Goal: Find specific page/section: Find specific page/section

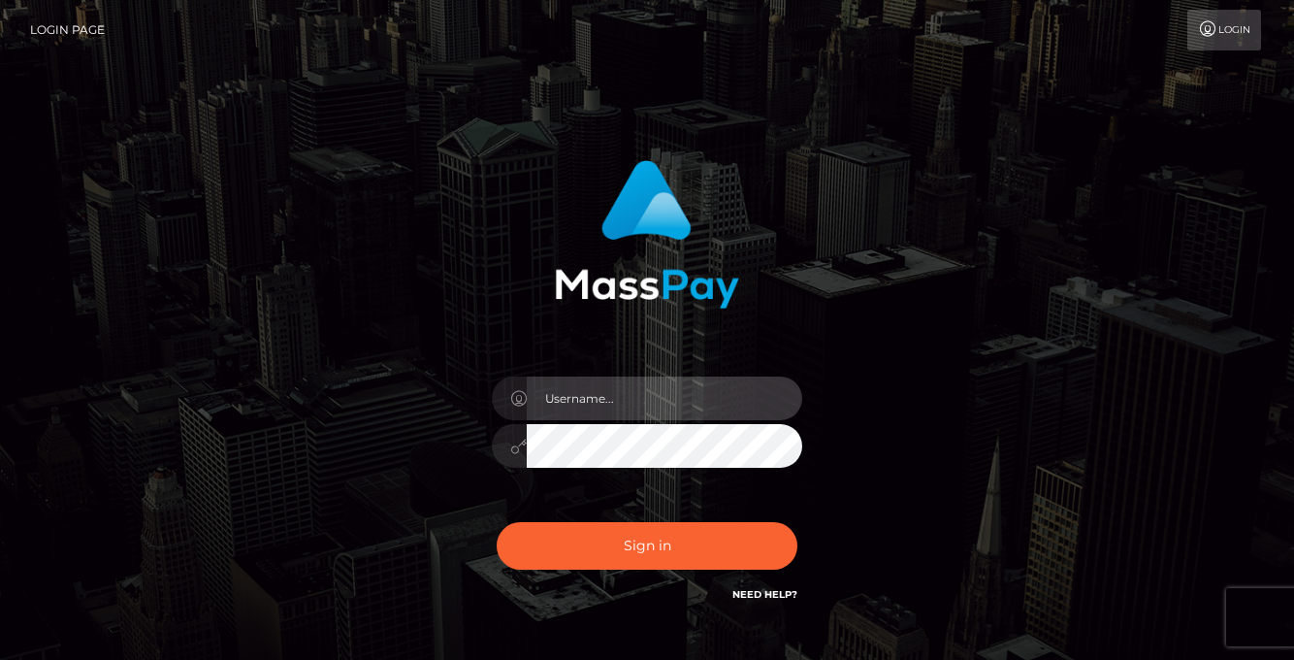
type input "vlad"
click at [615, 571] on div "Sign in Need Help?" at bounding box center [647, 553] width 340 height 86
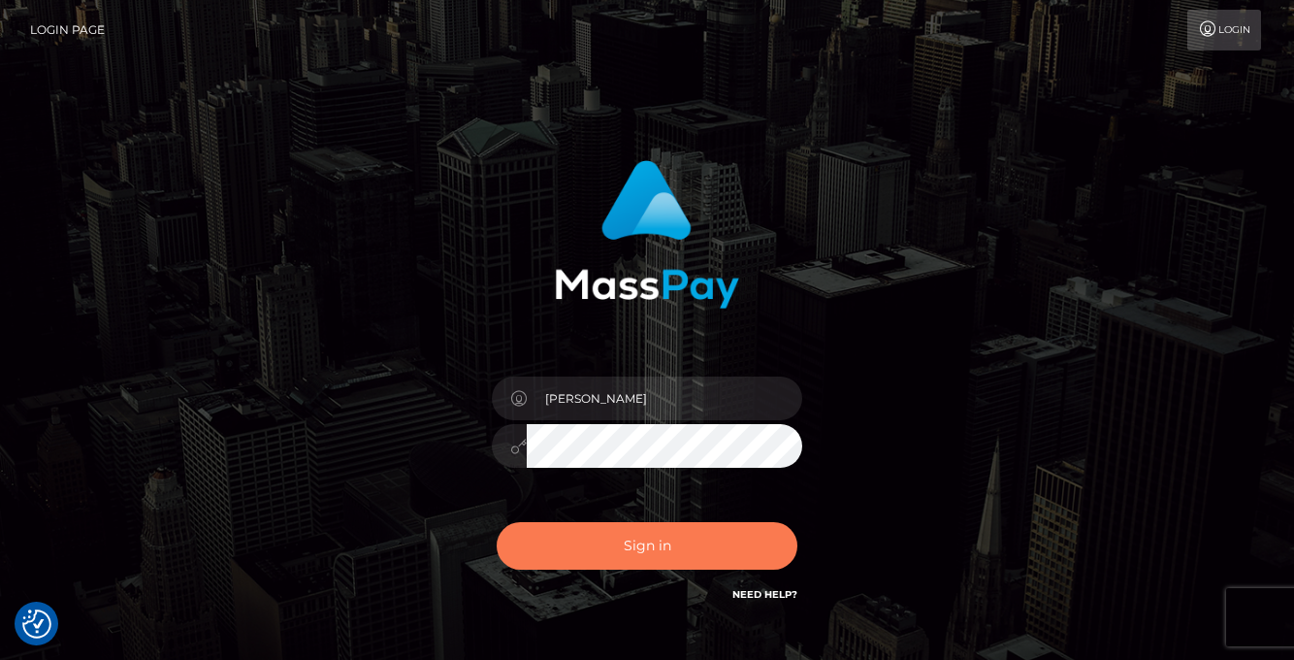
click at [597, 553] on button "Sign in" at bounding box center [647, 546] width 301 height 48
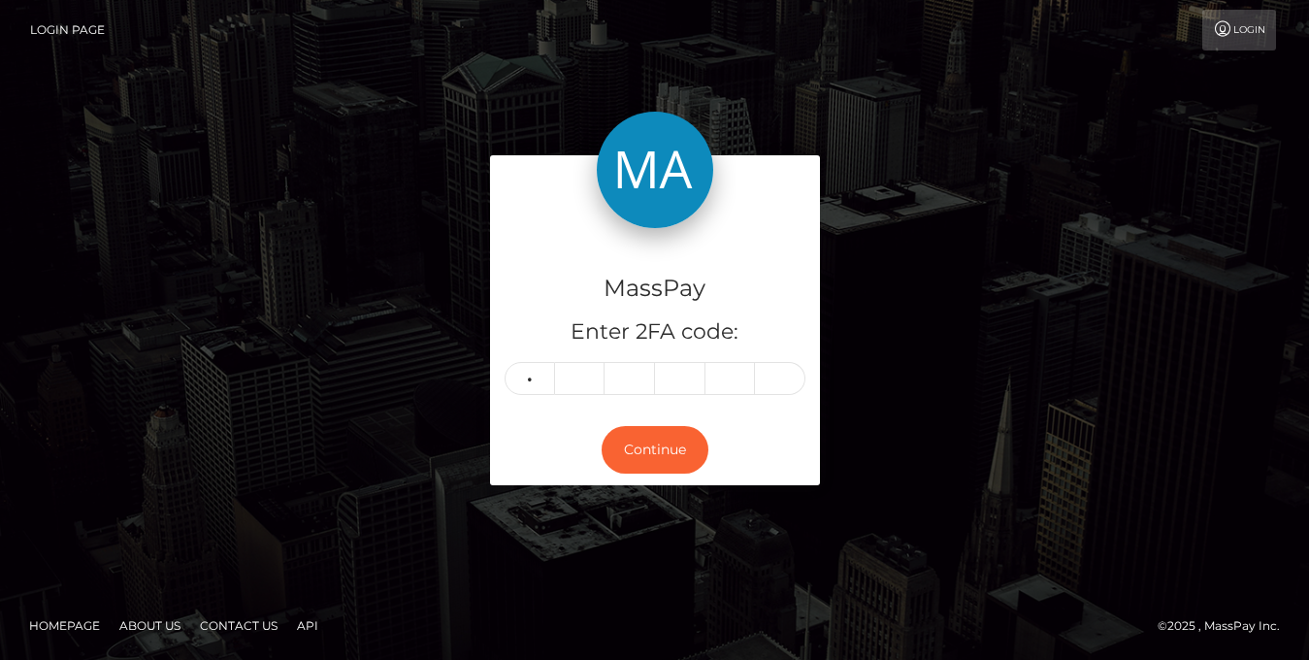
type input "3"
type input "1"
type input "8"
type input "7"
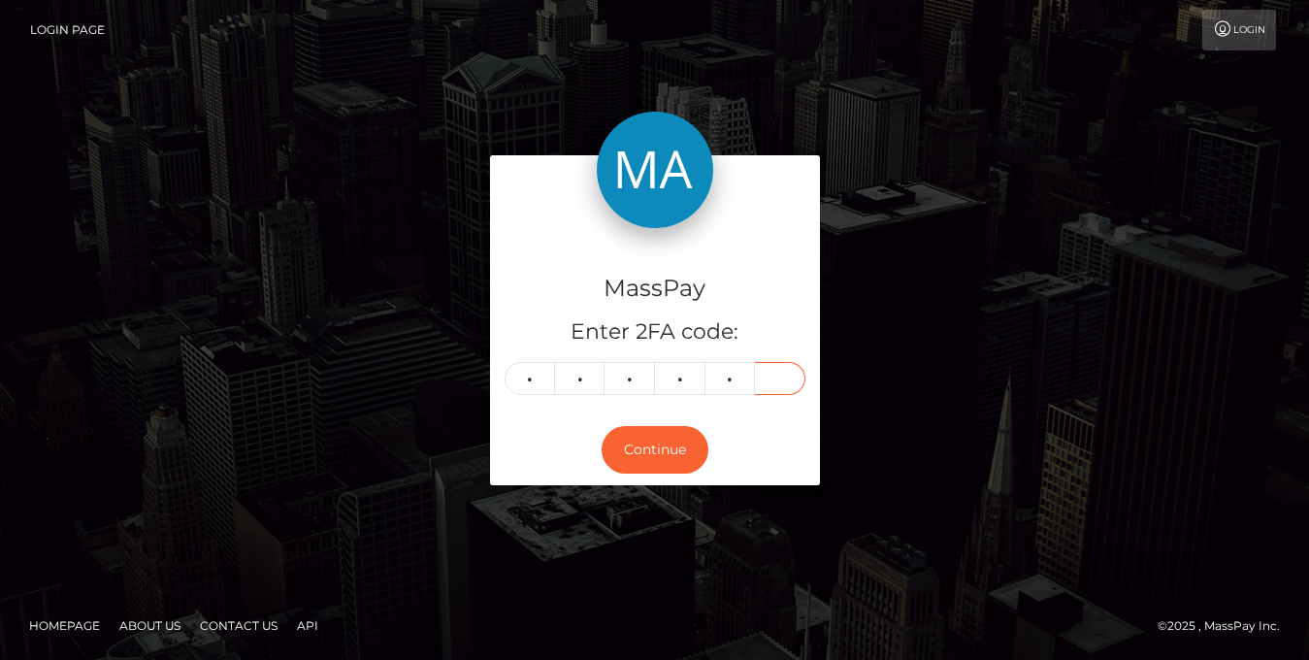
type input "7"
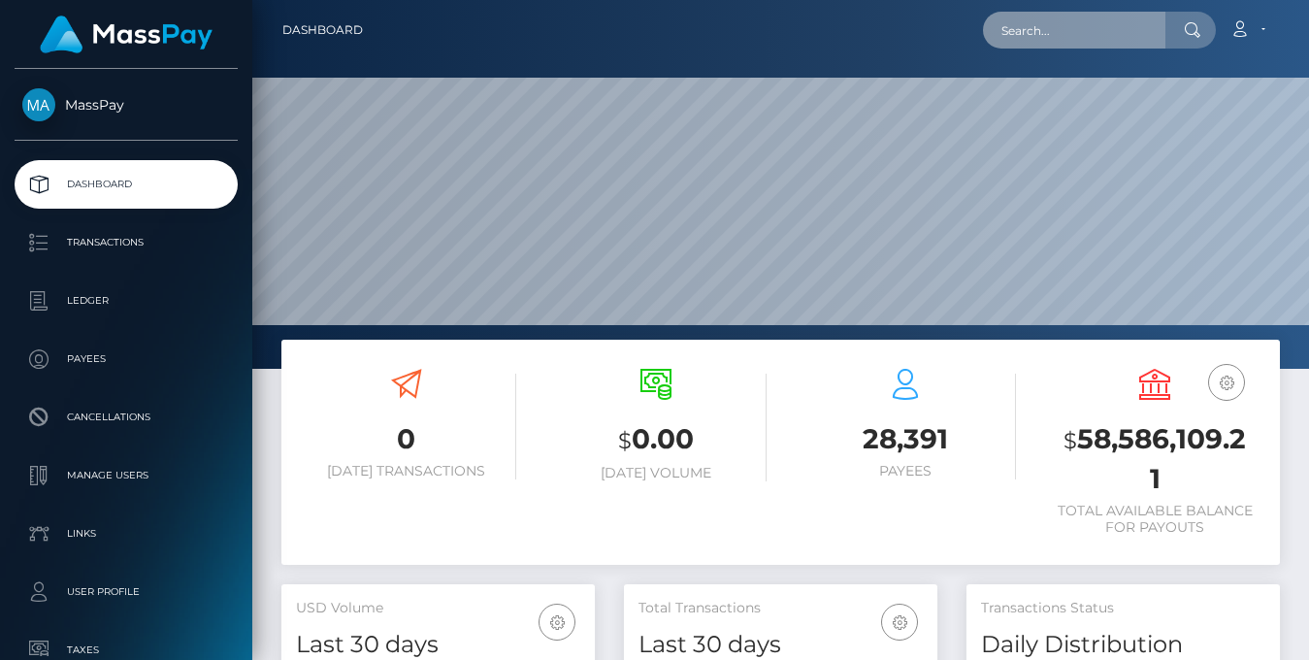
scroll to position [344, 313]
paste input "poact_qfDH0gvqIPzS"
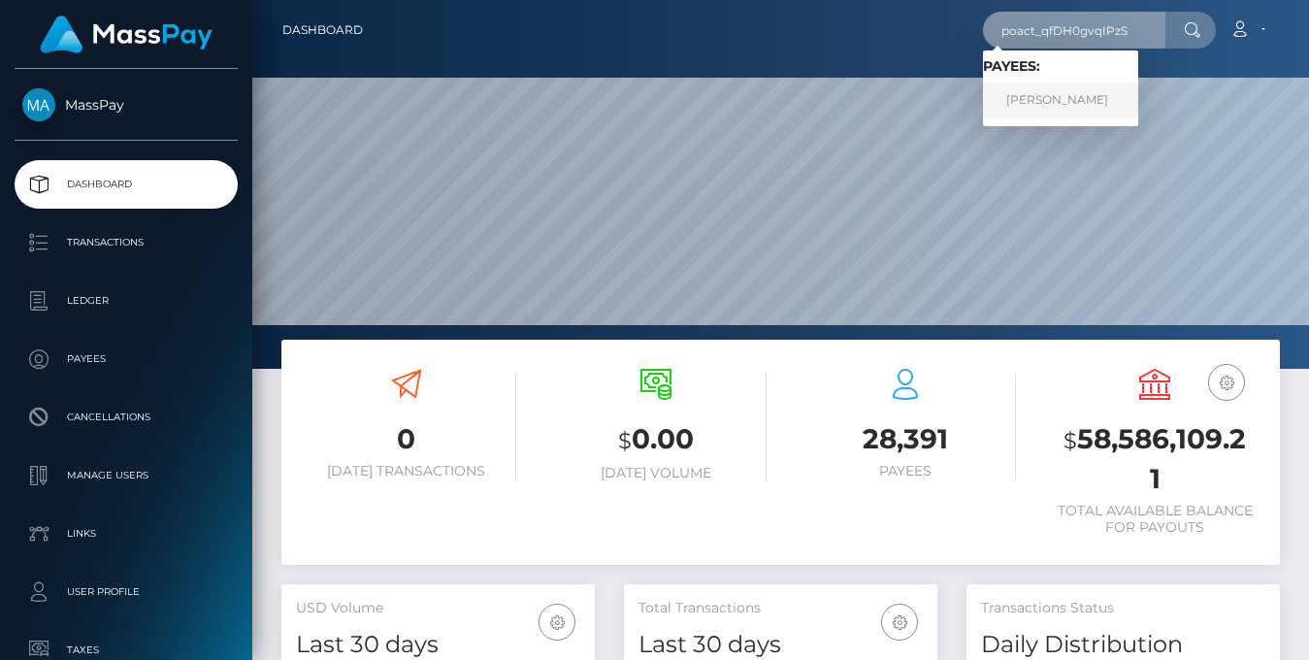
type input "poact_qfDH0gvqIPzS"
click at [1087, 92] on link "MERVIN CHARLES" at bounding box center [1060, 100] width 155 height 36
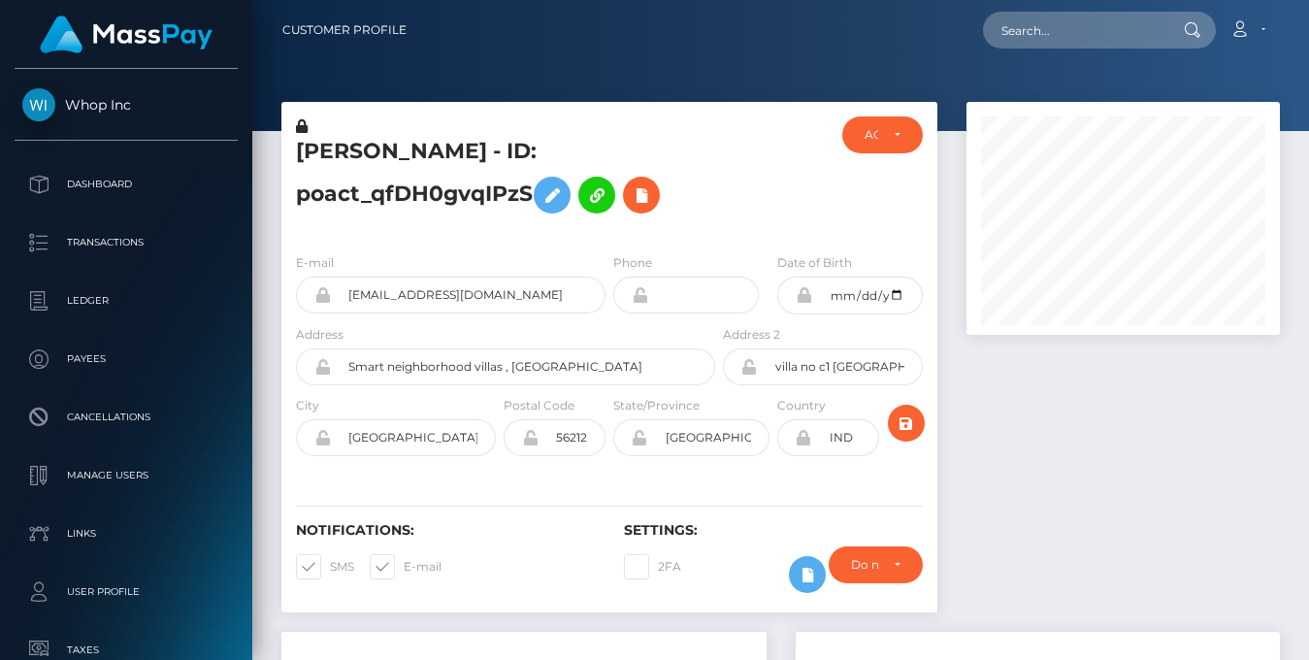
scroll to position [233, 313]
click at [729, 208] on div at bounding box center [774, 176] width 110 height 121
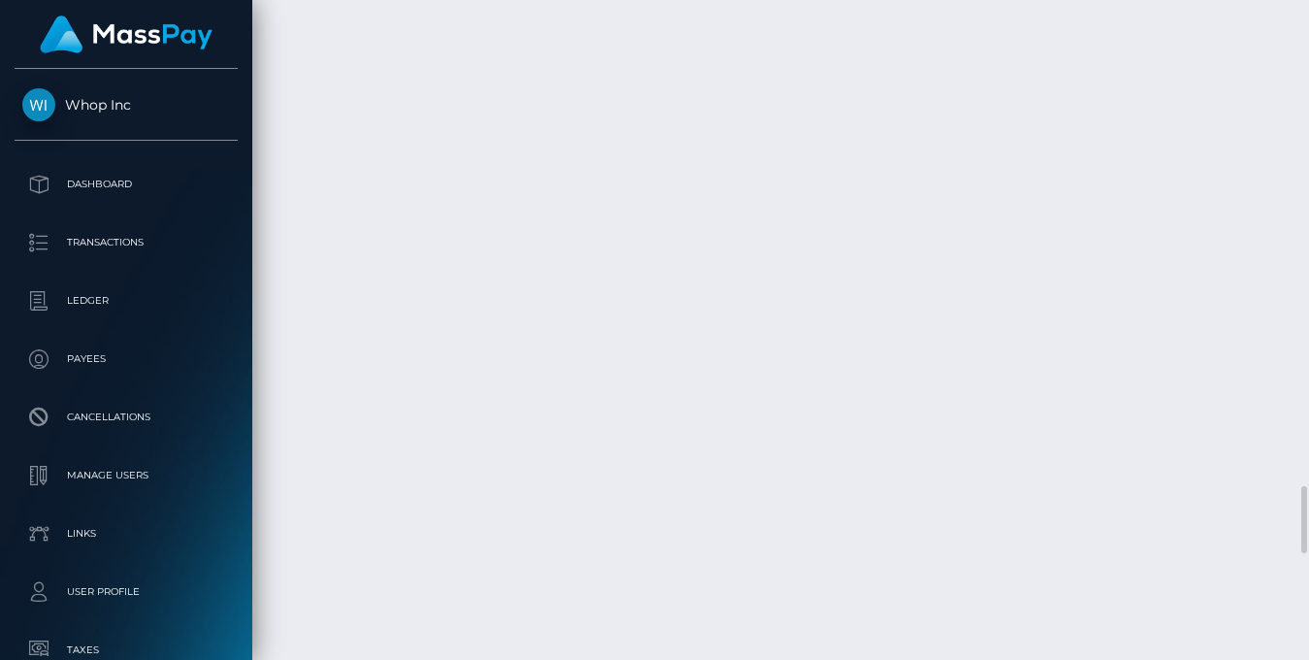
scroll to position [5199, 0]
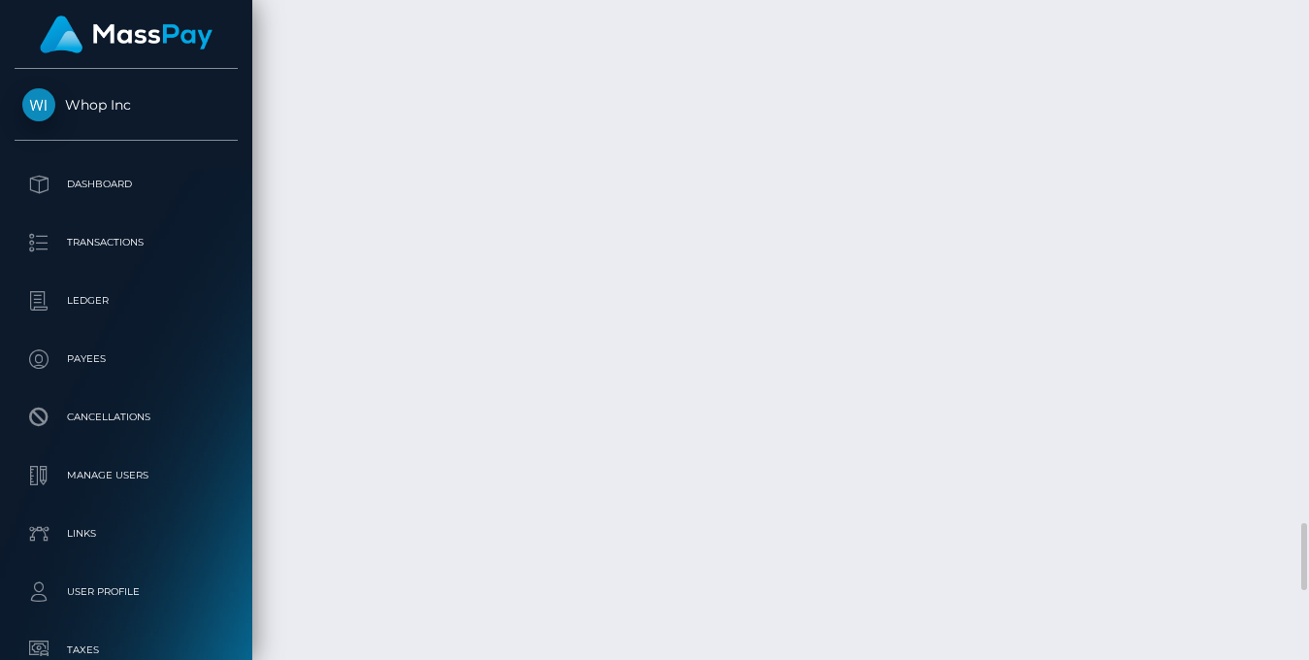
scroll to position [233, 313]
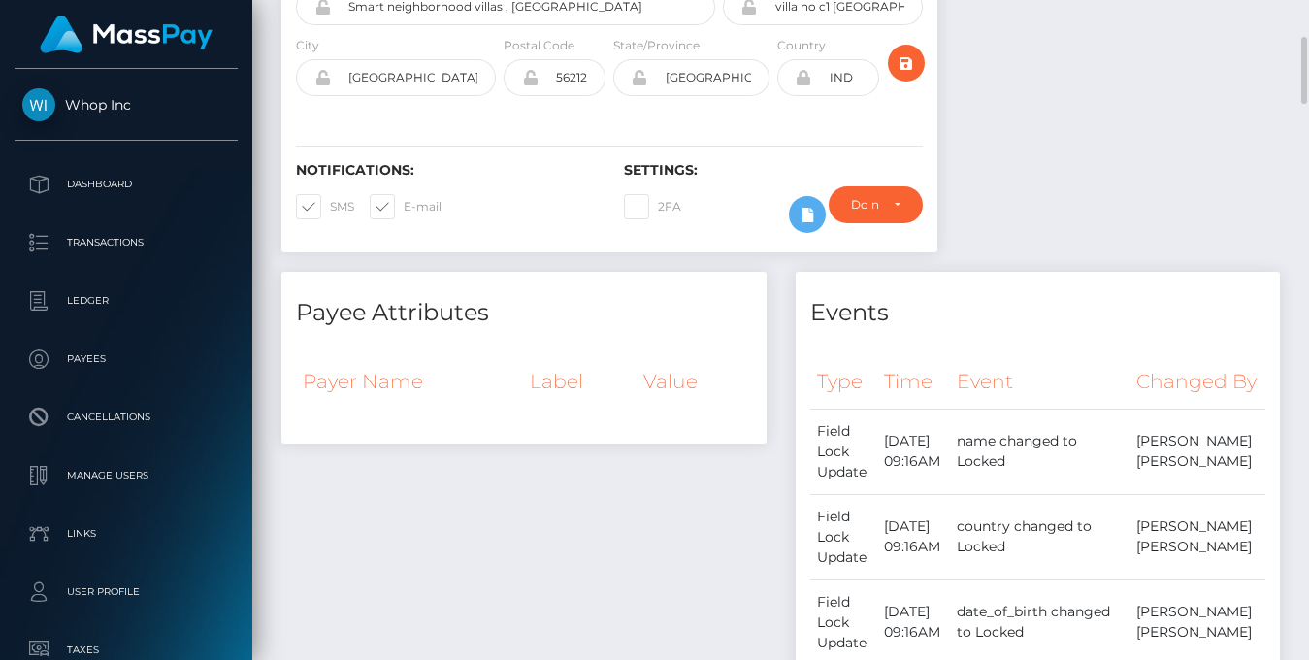
scroll to position [0, 0]
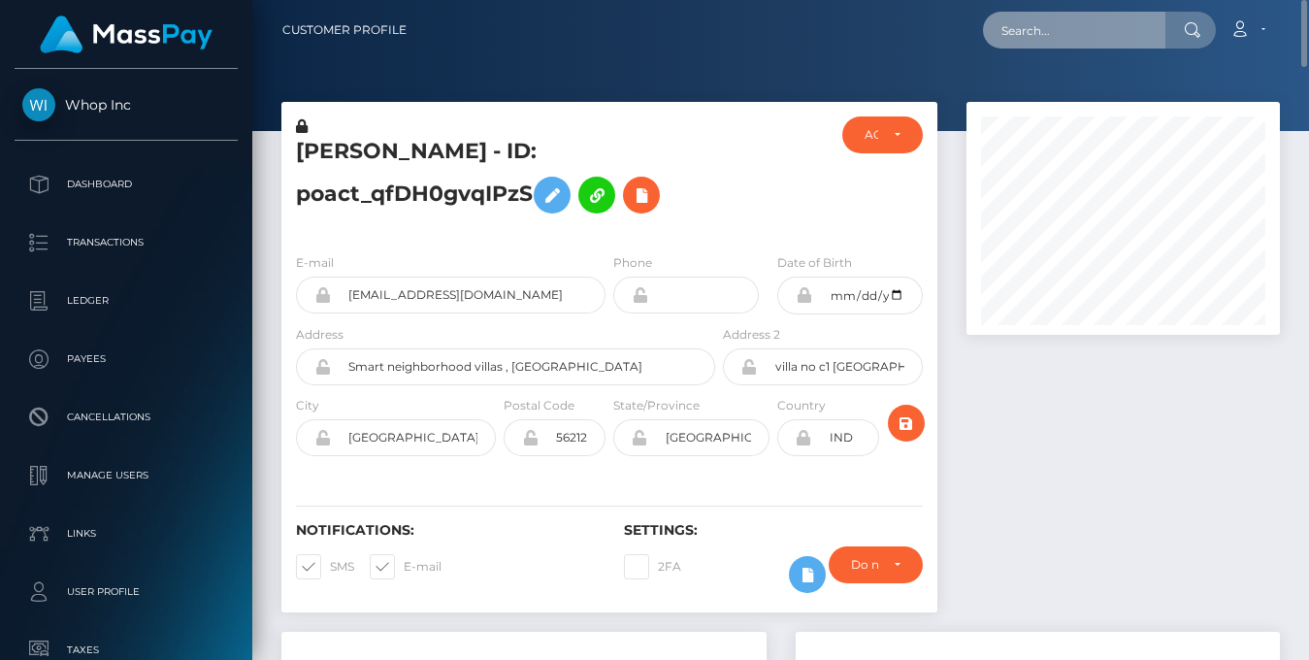
click at [1034, 31] on input "text" at bounding box center [1074, 30] width 182 height 37
paste input "poact_1ca58cXavAAL"
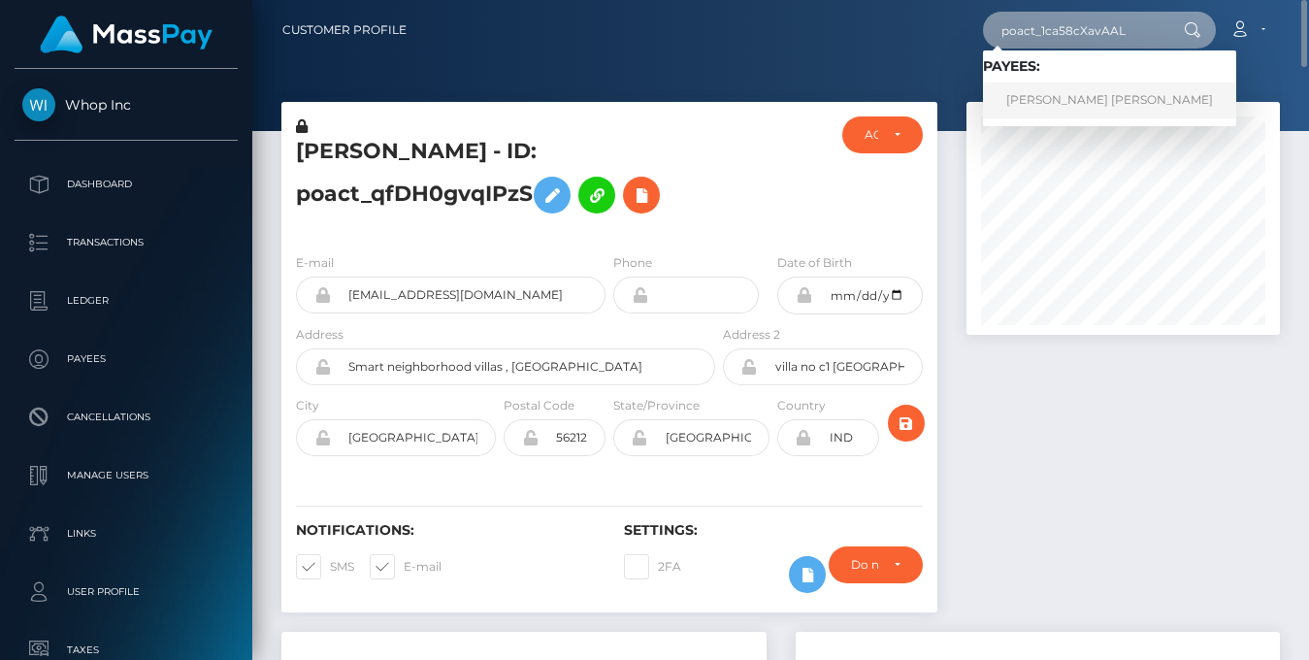
type input "poact_1ca58cXavAAL"
click at [1140, 97] on link "KIRANKUMAR SHANKARBHAI PATEL" at bounding box center [1109, 100] width 253 height 36
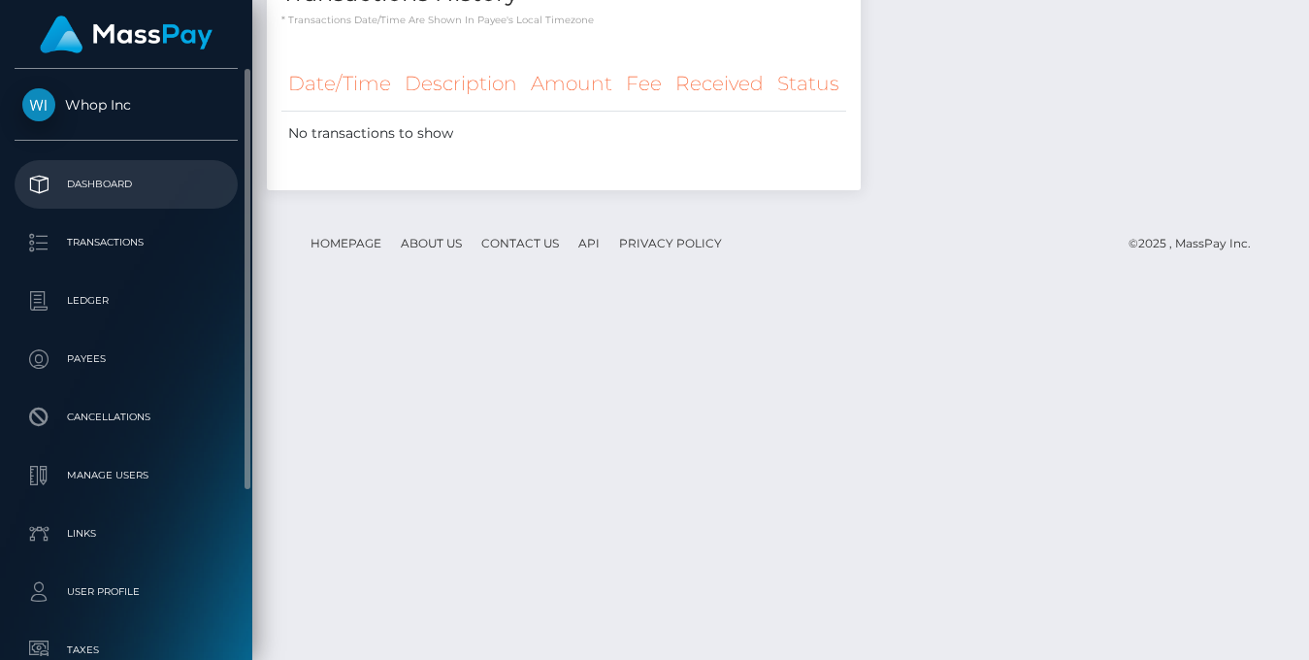
scroll to position [969827, 969747]
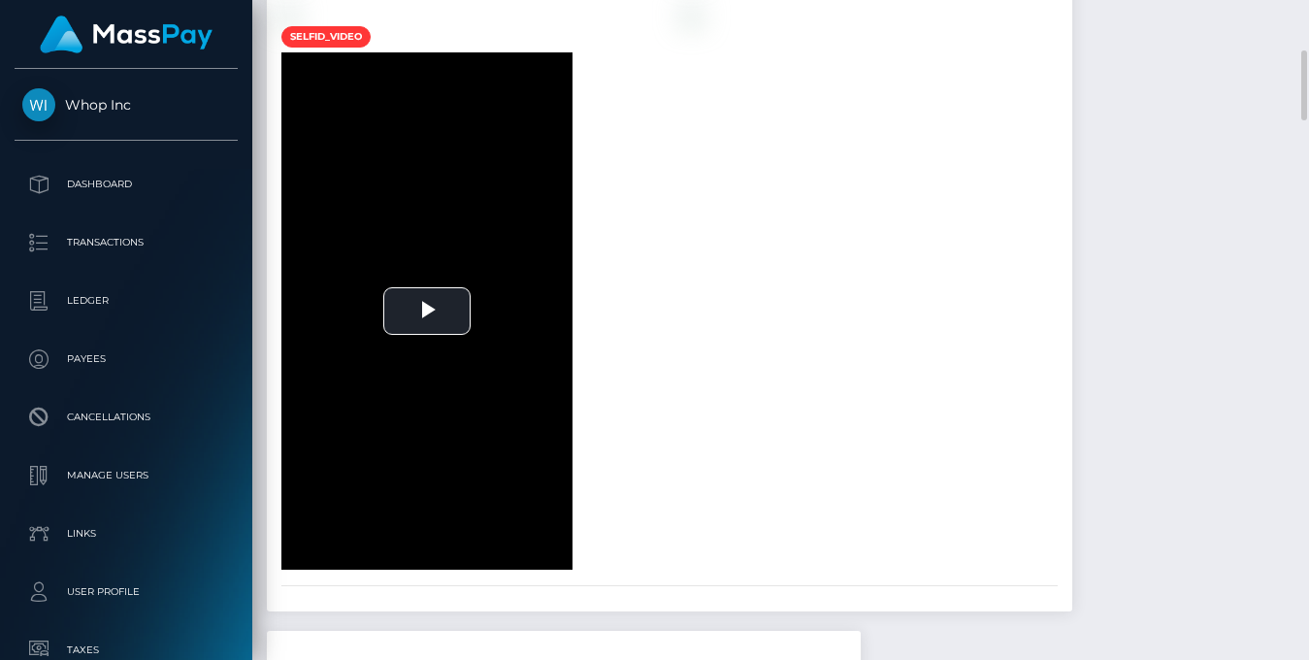
scroll to position [2607, 0]
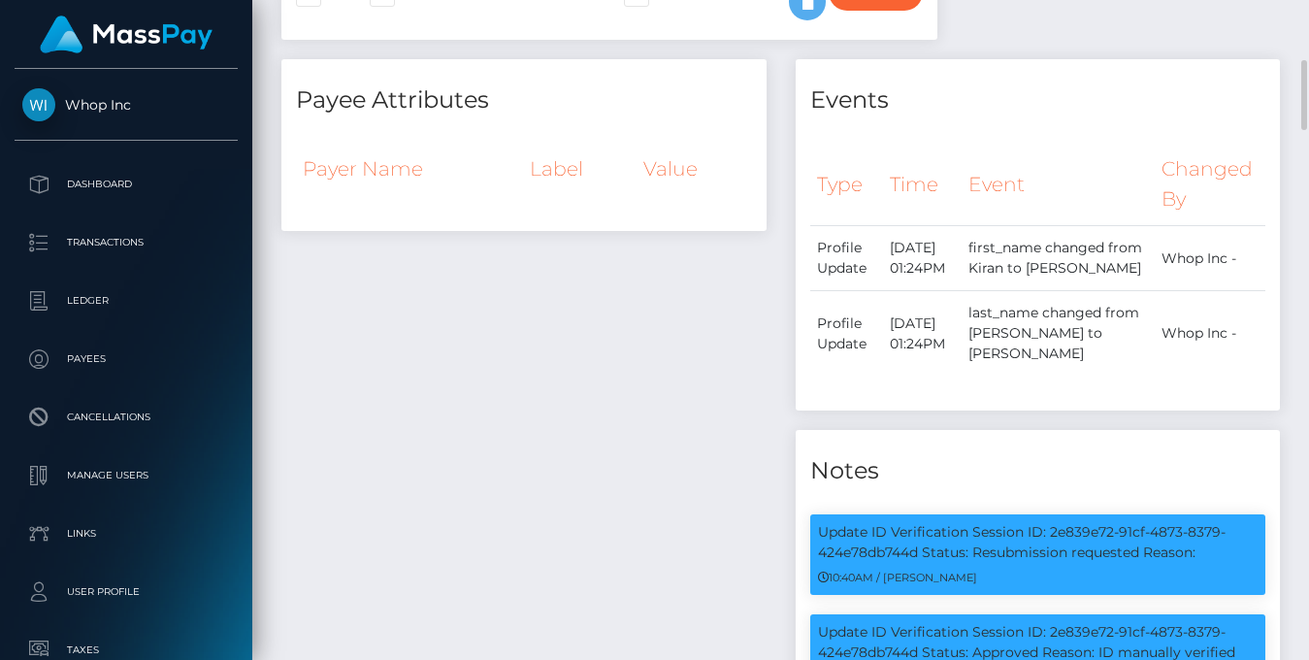
scroll to position [120, 0]
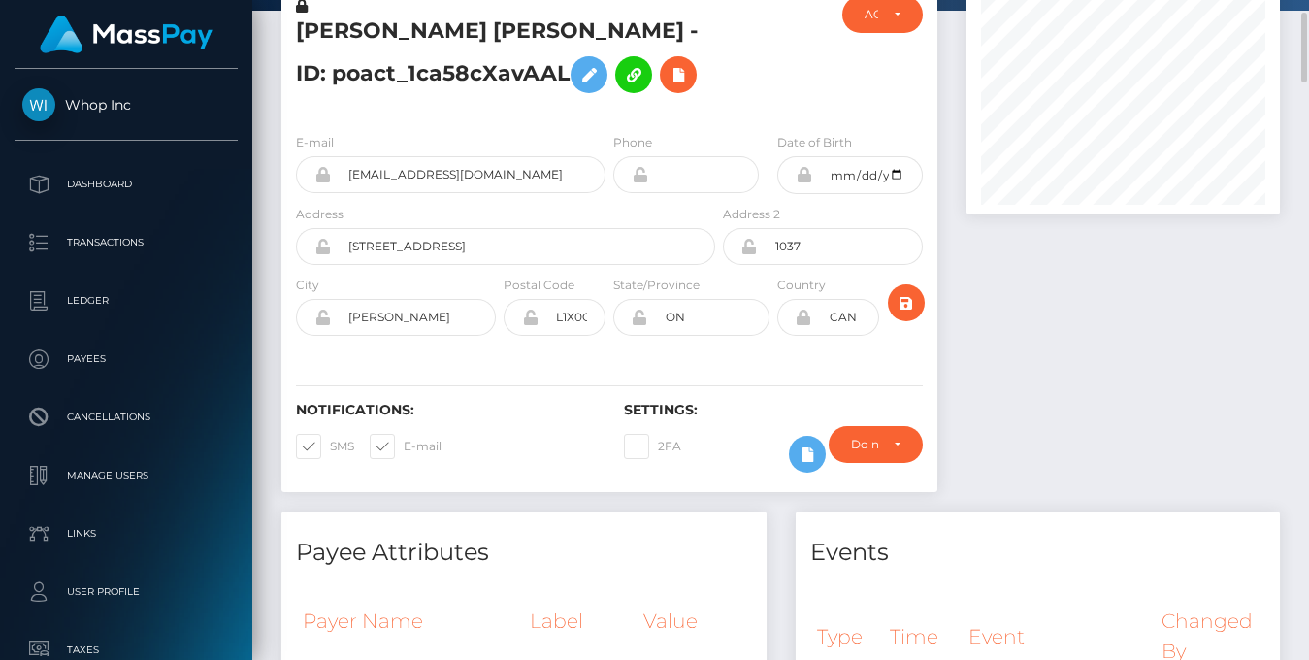
click at [627, 103] on h5 "KIRANKUMAR SHANKARBHAI PATEL - ID: poact_1ca58cXavAAL" at bounding box center [500, 59] width 408 height 86
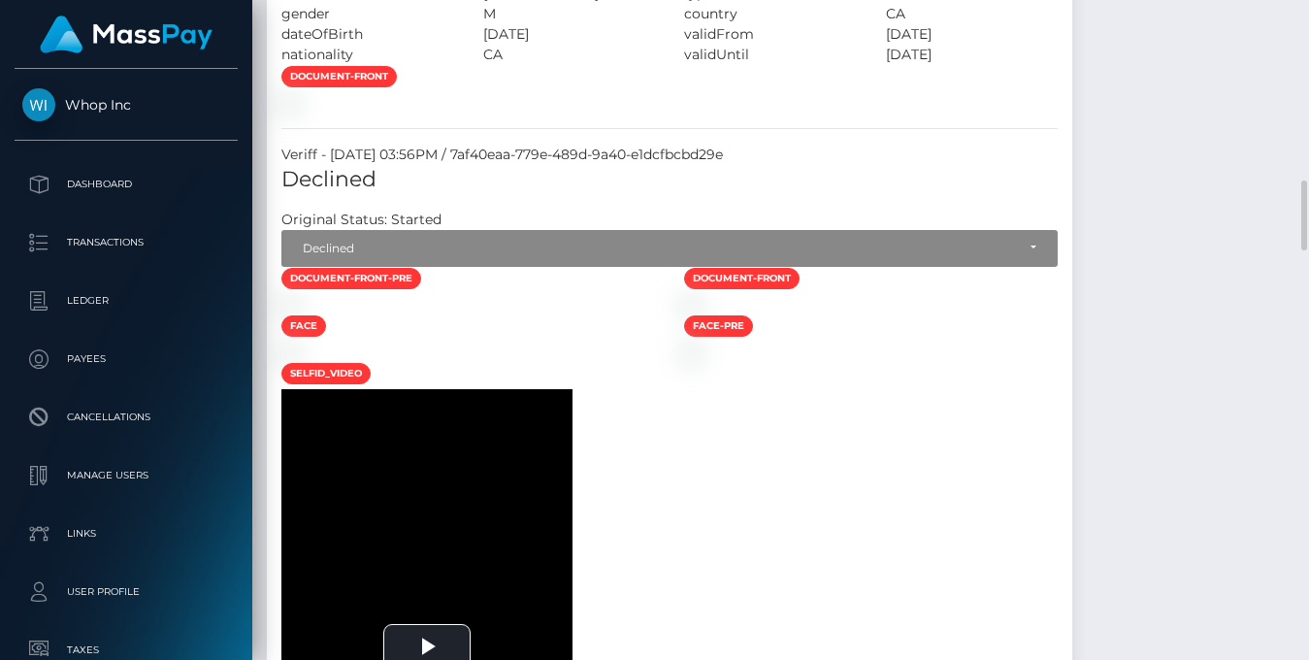
scroll to position [1250, 0]
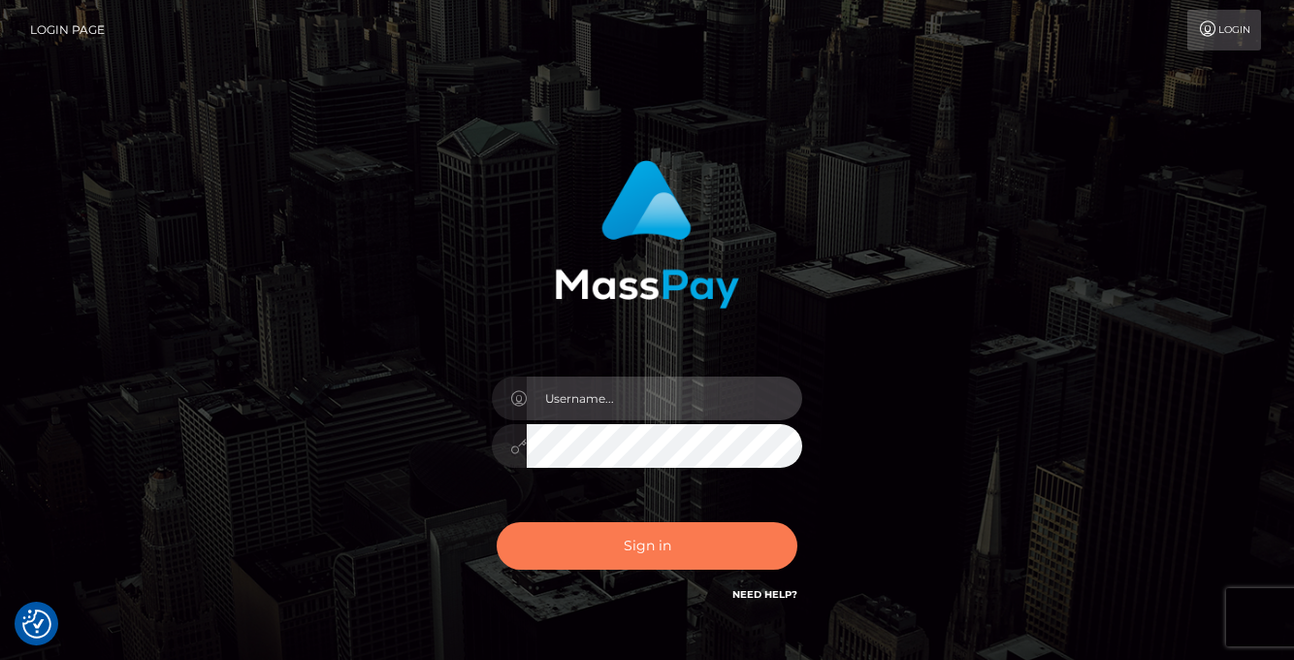
type input "[PERSON_NAME]"
click at [651, 547] on button "Sign in" at bounding box center [647, 546] width 301 height 48
